Goal: Task Accomplishment & Management: Manage account settings

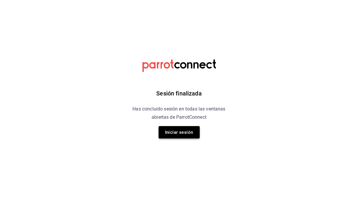
click at [182, 129] on button "Iniciar sesión" at bounding box center [179, 132] width 41 height 12
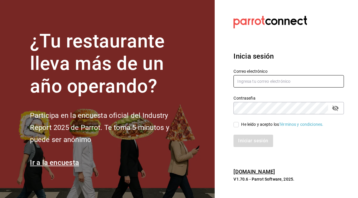
click at [244, 84] on input "text" at bounding box center [289, 81] width 111 height 12
type input "seikopue"
